Goal: Navigation & Orientation: Find specific page/section

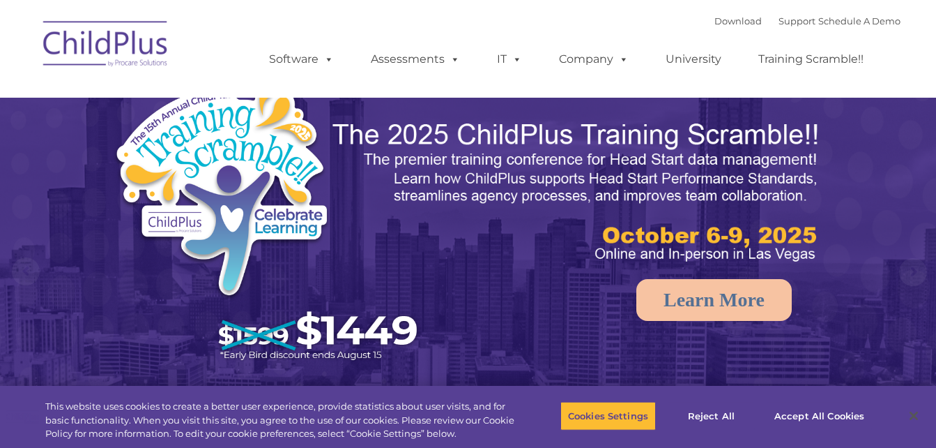
select select "MEDIUM"
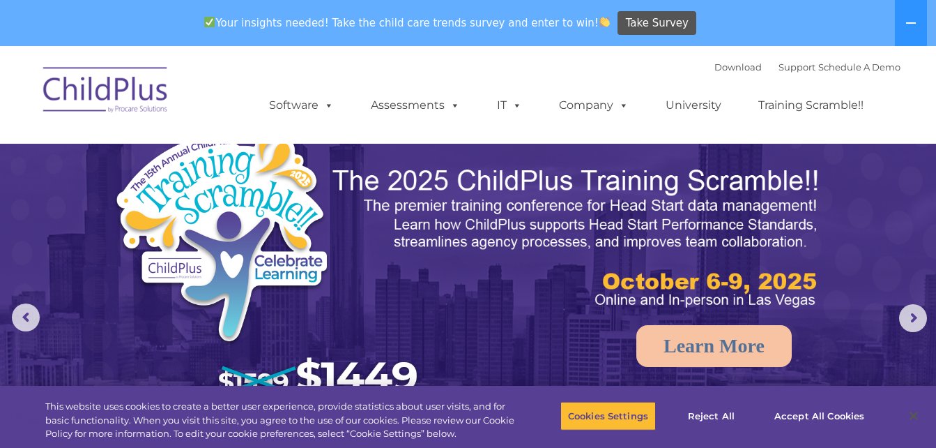
click at [119, 100] on img at bounding box center [105, 92] width 139 height 70
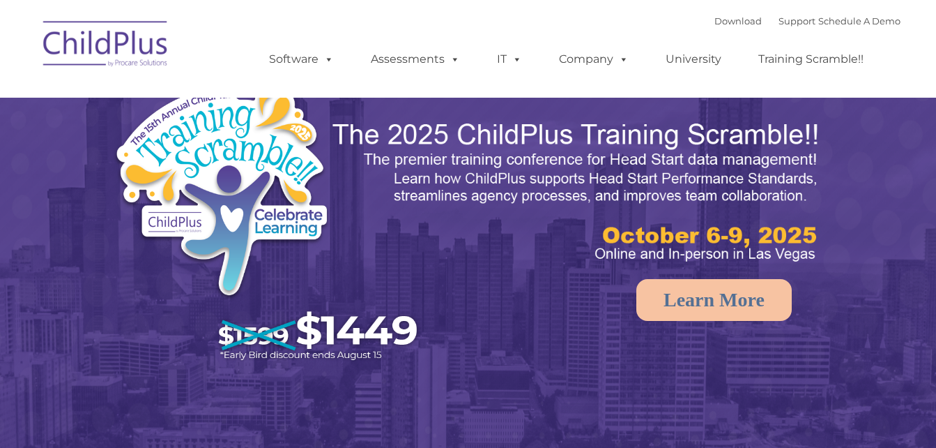
select select "MEDIUM"
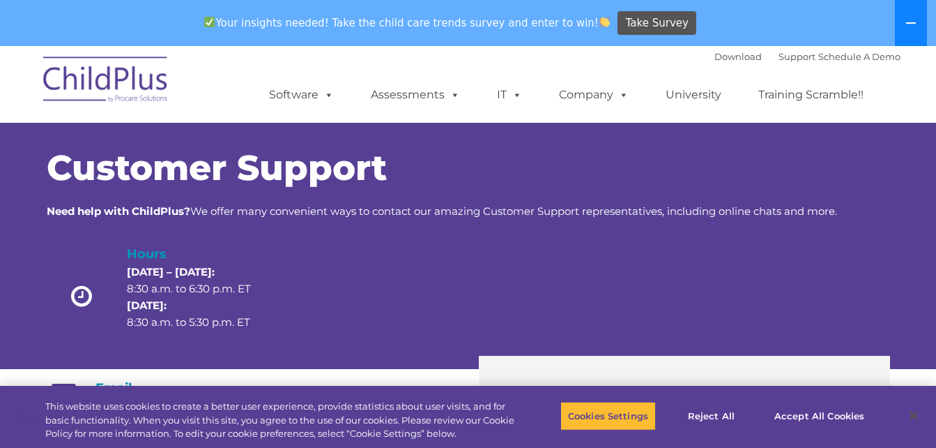
click at [915, 18] on icon at bounding box center [911, 22] width 11 height 11
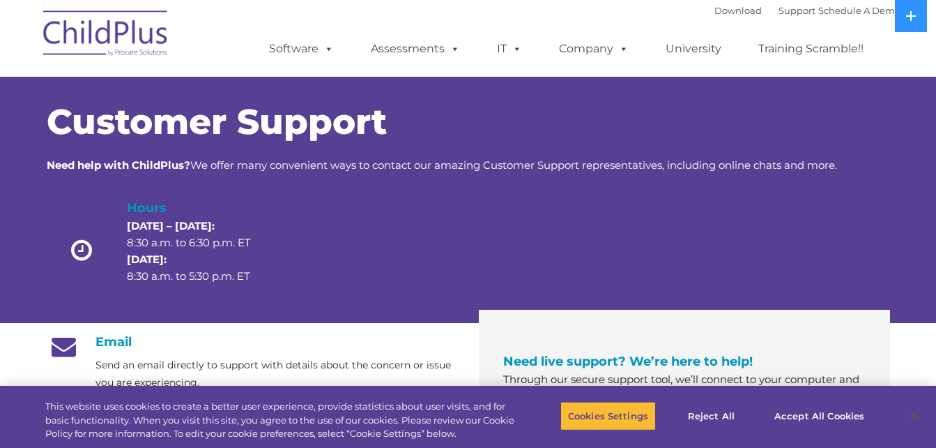
click at [102, 35] on img at bounding box center [105, 36] width 139 height 70
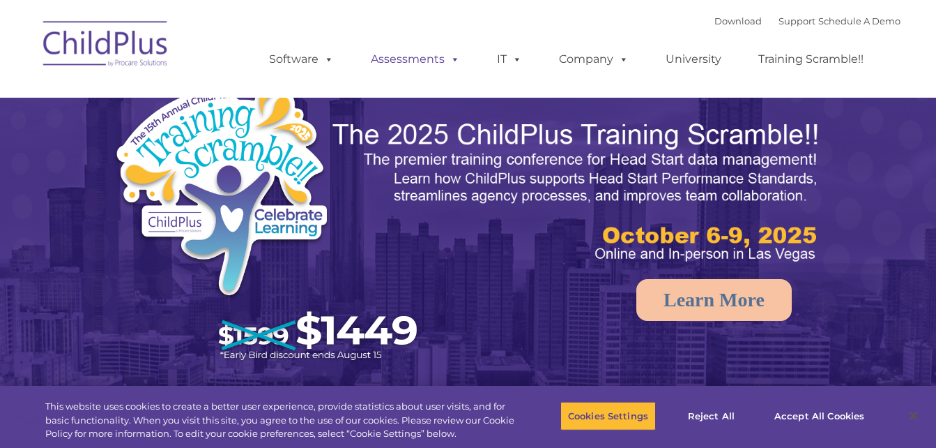
select select "MEDIUM"
click at [721, 19] on link "Download" at bounding box center [738, 20] width 47 height 11
